Goal: Check status: Check status

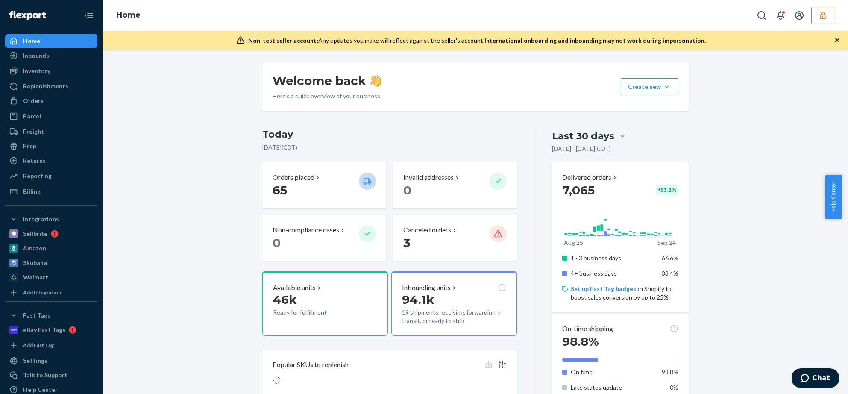
click at [811, 22] on button "button" at bounding box center [822, 15] width 23 height 17
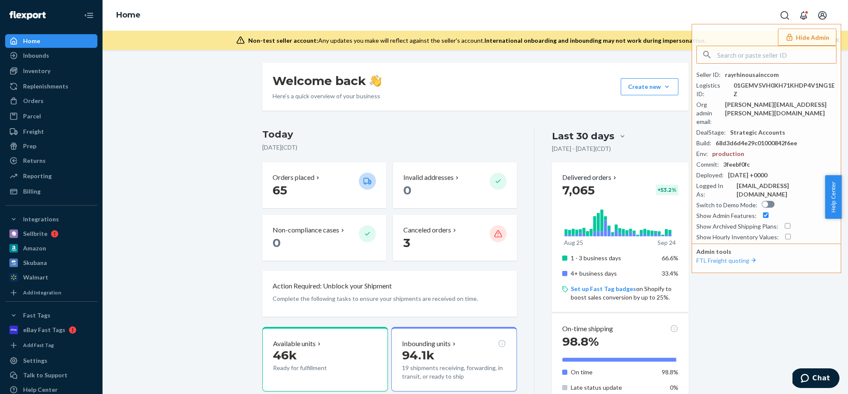
click at [168, 118] on div "Welcome back Here’s a quick overview of your business Create new Create new inb…" at bounding box center [475, 316] width 733 height 506
click at [816, 32] on button "Hide Admin" at bounding box center [807, 37] width 59 height 17
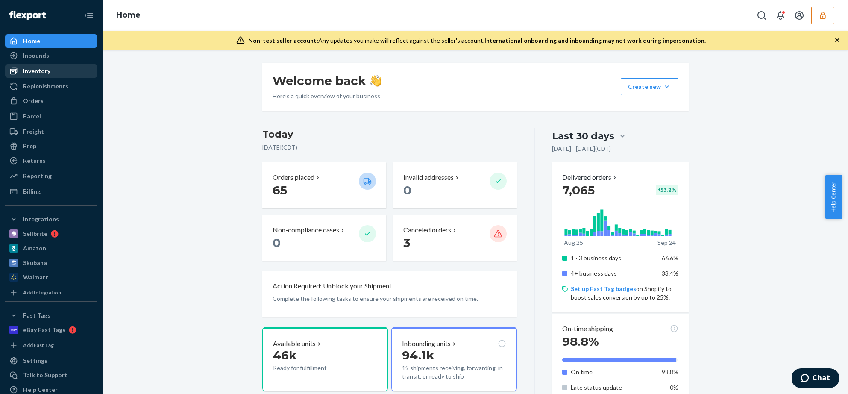
click at [35, 74] on div "Inventory" at bounding box center [36, 71] width 27 height 9
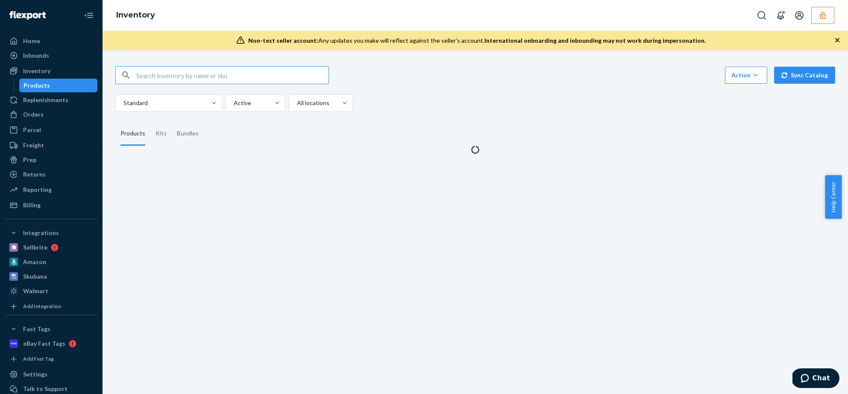
click at [179, 73] on input "text" at bounding box center [232, 75] width 192 height 17
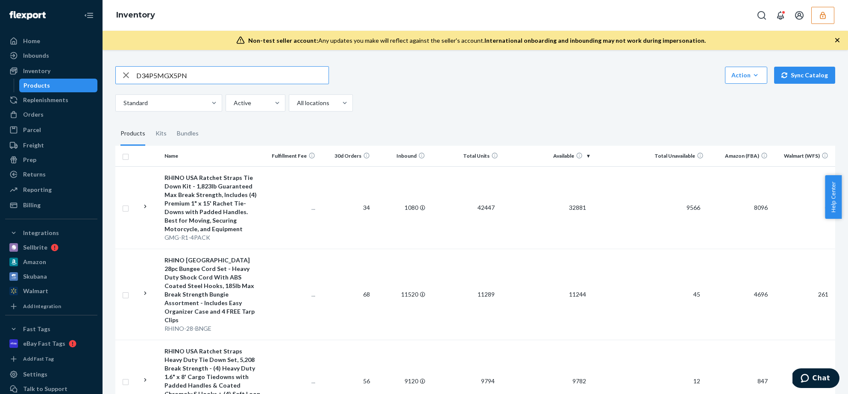
type input "D34P5MGX5PN"
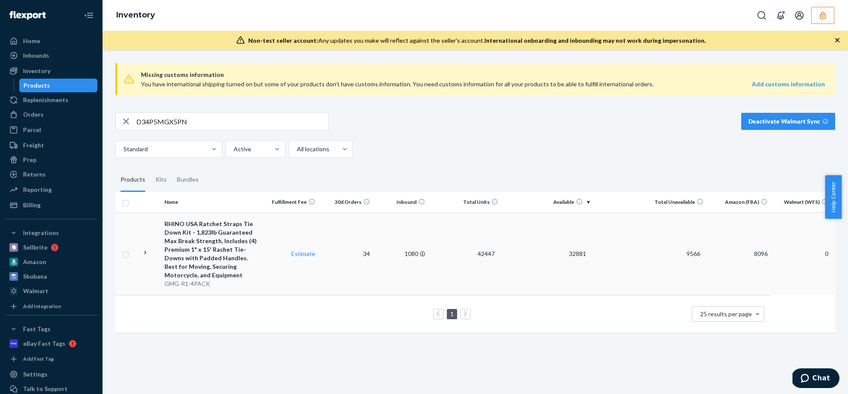
click at [246, 230] on div "RHINO USA Ratchet Straps Tie Down Kit - 1,823lb Guaranteed Max Break Strength, …" at bounding box center [212, 250] width 96 height 60
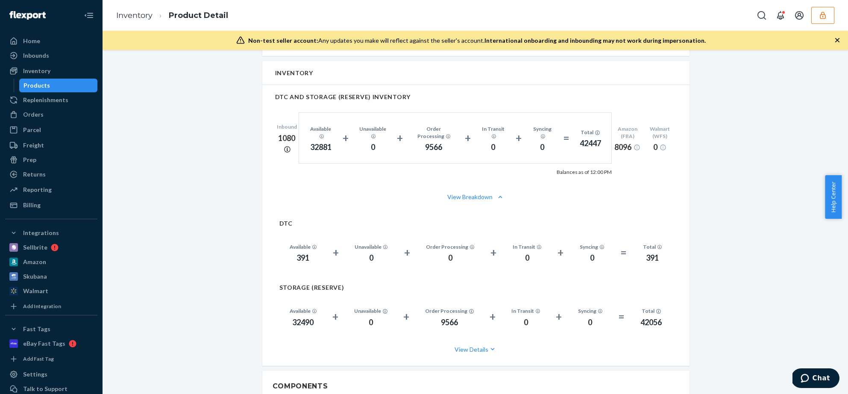
scroll to position [581, 0]
drag, startPoint x: 287, startPoint y: 315, endPoint x: 311, endPoint y: 318, distance: 24.5
click at [311, 318] on div "Available 32490 + Unavailable 0 + Order Processing 9566 + In Transit 0 + Syncin…" at bounding box center [475, 314] width 393 height 43
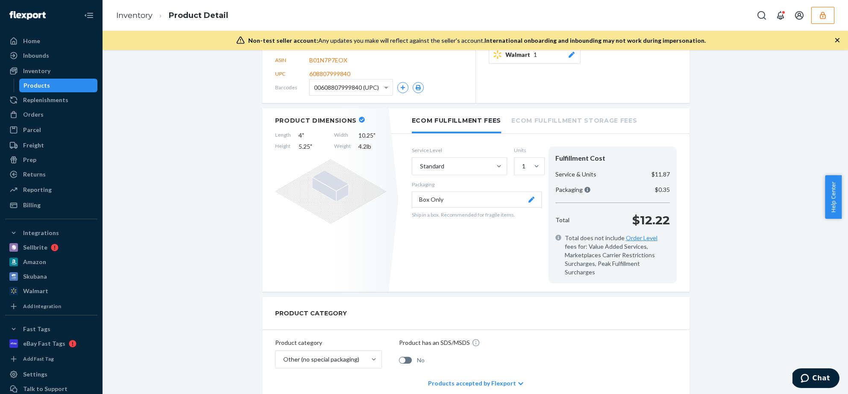
scroll to position [30, 0]
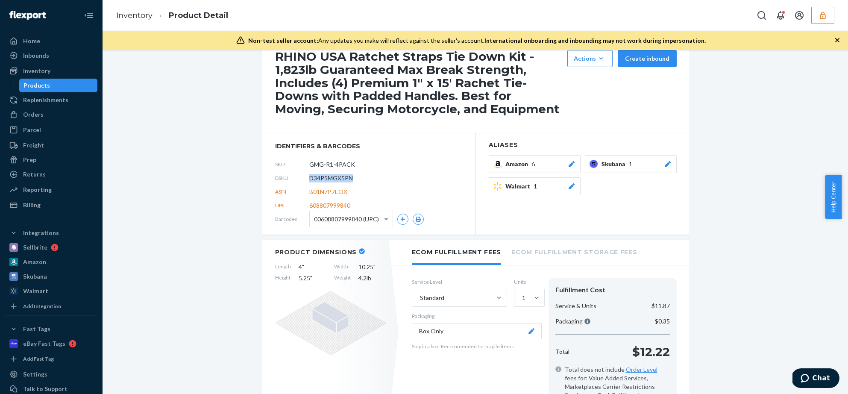
drag, startPoint x: 354, startPoint y: 177, endPoint x: 306, endPoint y: 179, distance: 47.9
click at [306, 179] on div "DSKU D34P5MGX5PN" at bounding box center [369, 178] width 188 height 14
copy span "D34P5MGX5PN"
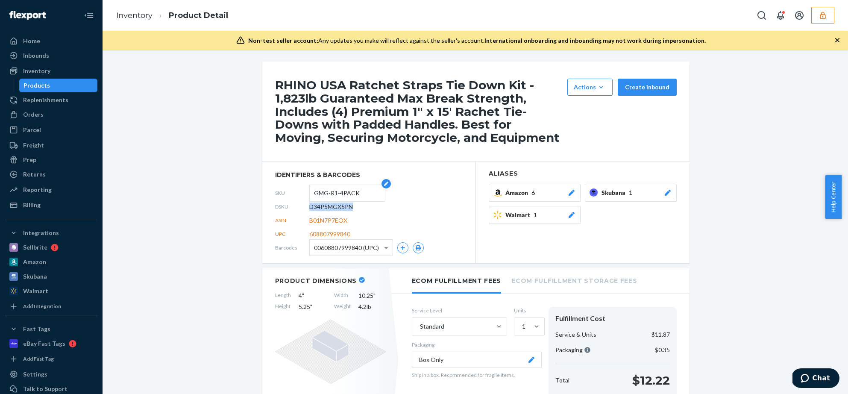
scroll to position [0, 0]
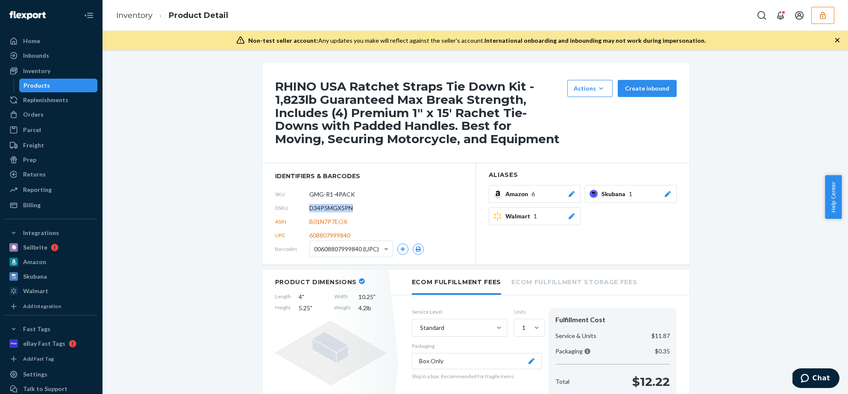
click at [343, 208] on span "D34P5MGX5PN" at bounding box center [331, 208] width 44 height 9
click at [404, 200] on div "SKU GMG-R1-4PACK" at bounding box center [369, 195] width 188 height 14
